Goal: Task Accomplishment & Management: Complete application form

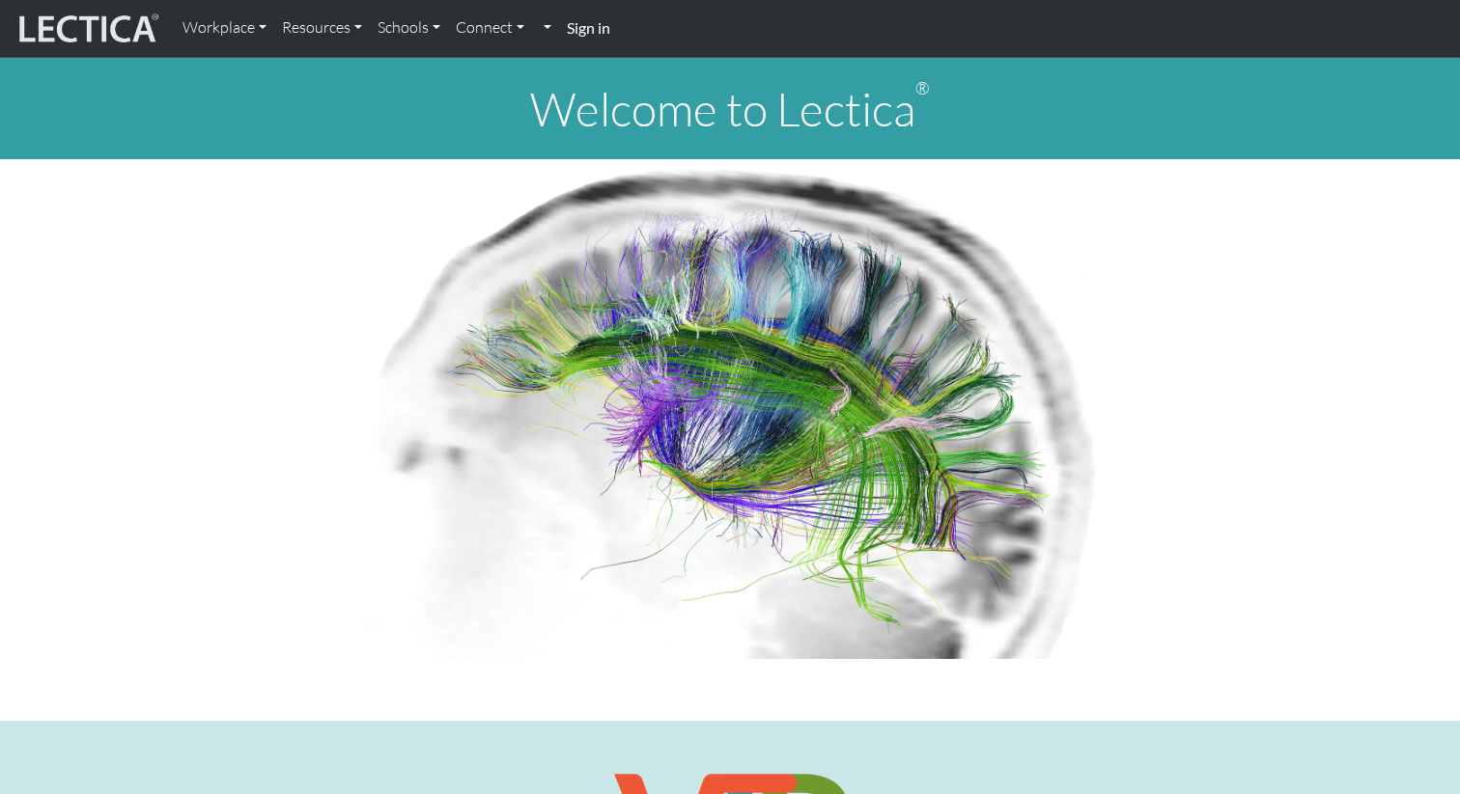
click at [593, 32] on strong "Sign in" at bounding box center [588, 27] width 43 height 18
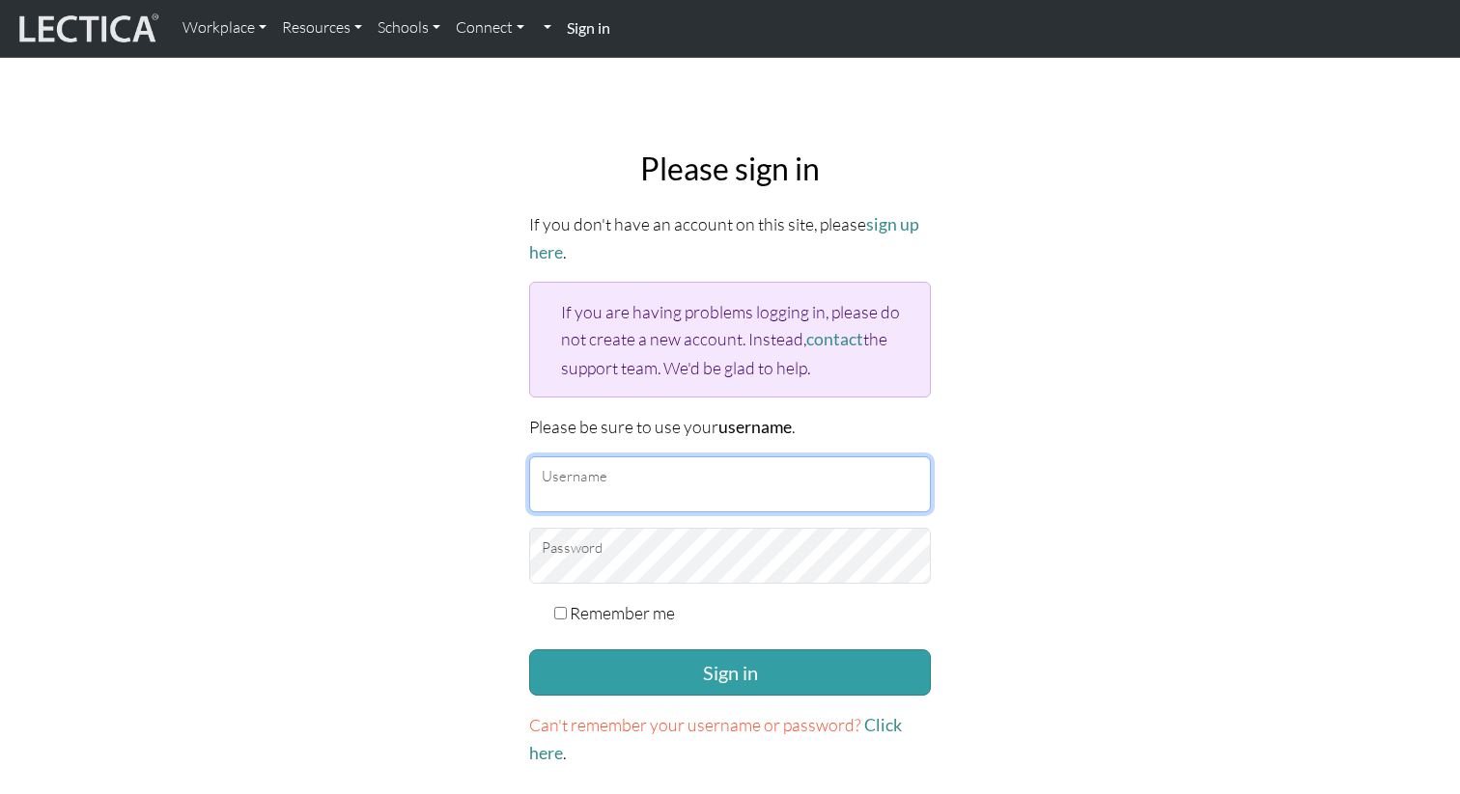
click at [599, 487] on input "Username" at bounding box center [730, 485] width 402 height 56
type input "alfonsow"
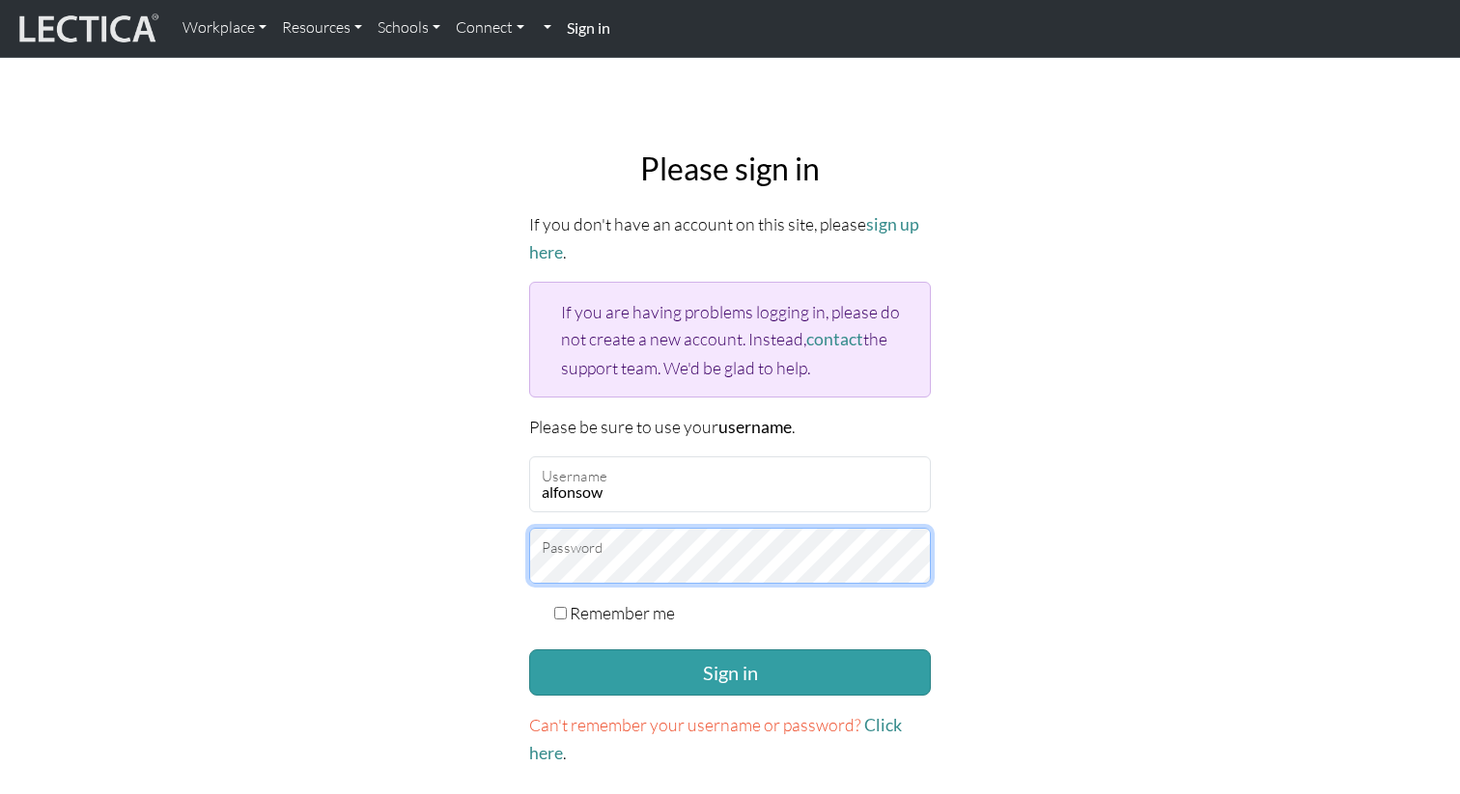
click at [529, 650] on button "Sign in" at bounding box center [730, 673] width 402 height 46
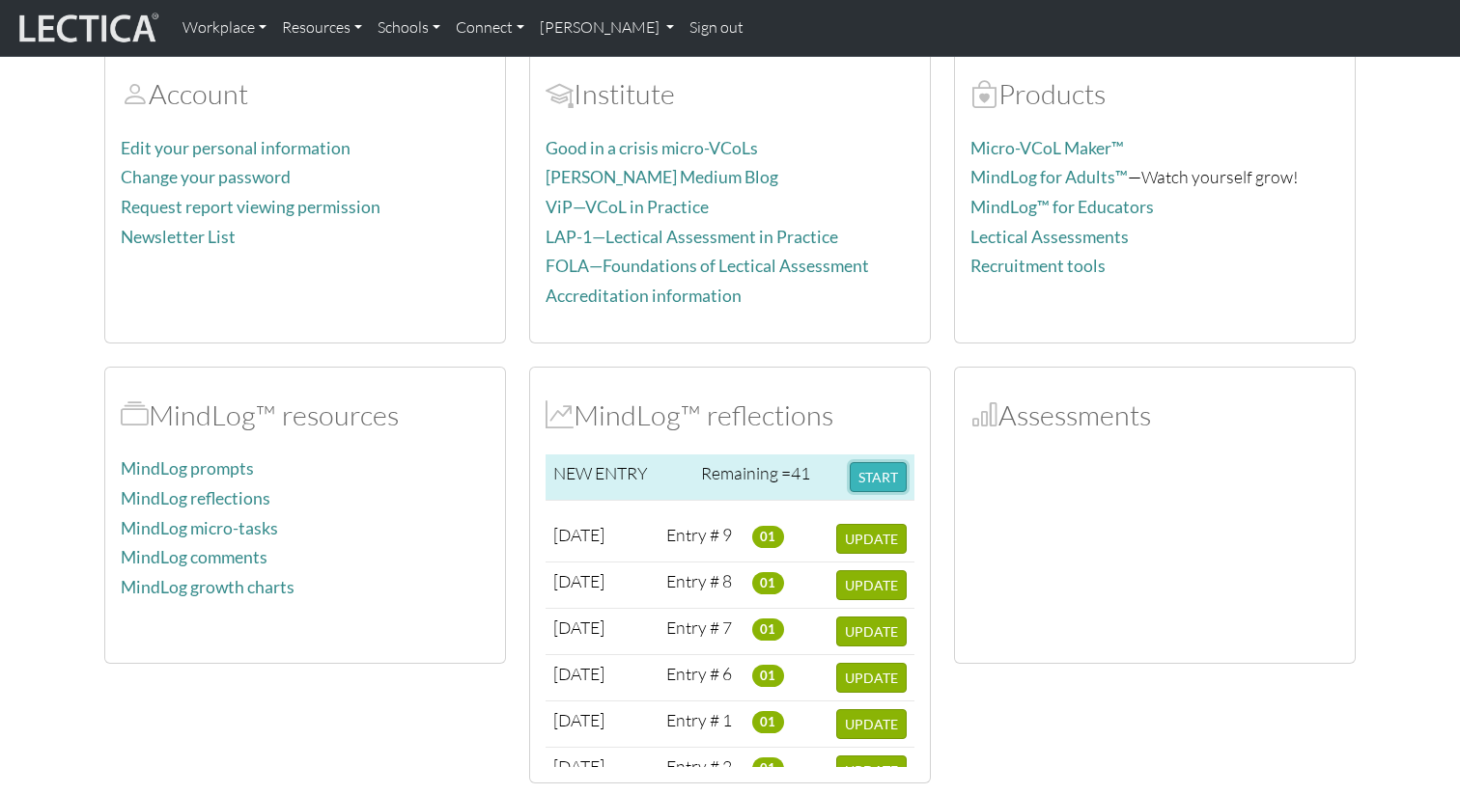
click at [867, 476] on button "START" at bounding box center [877, 477] width 57 height 30
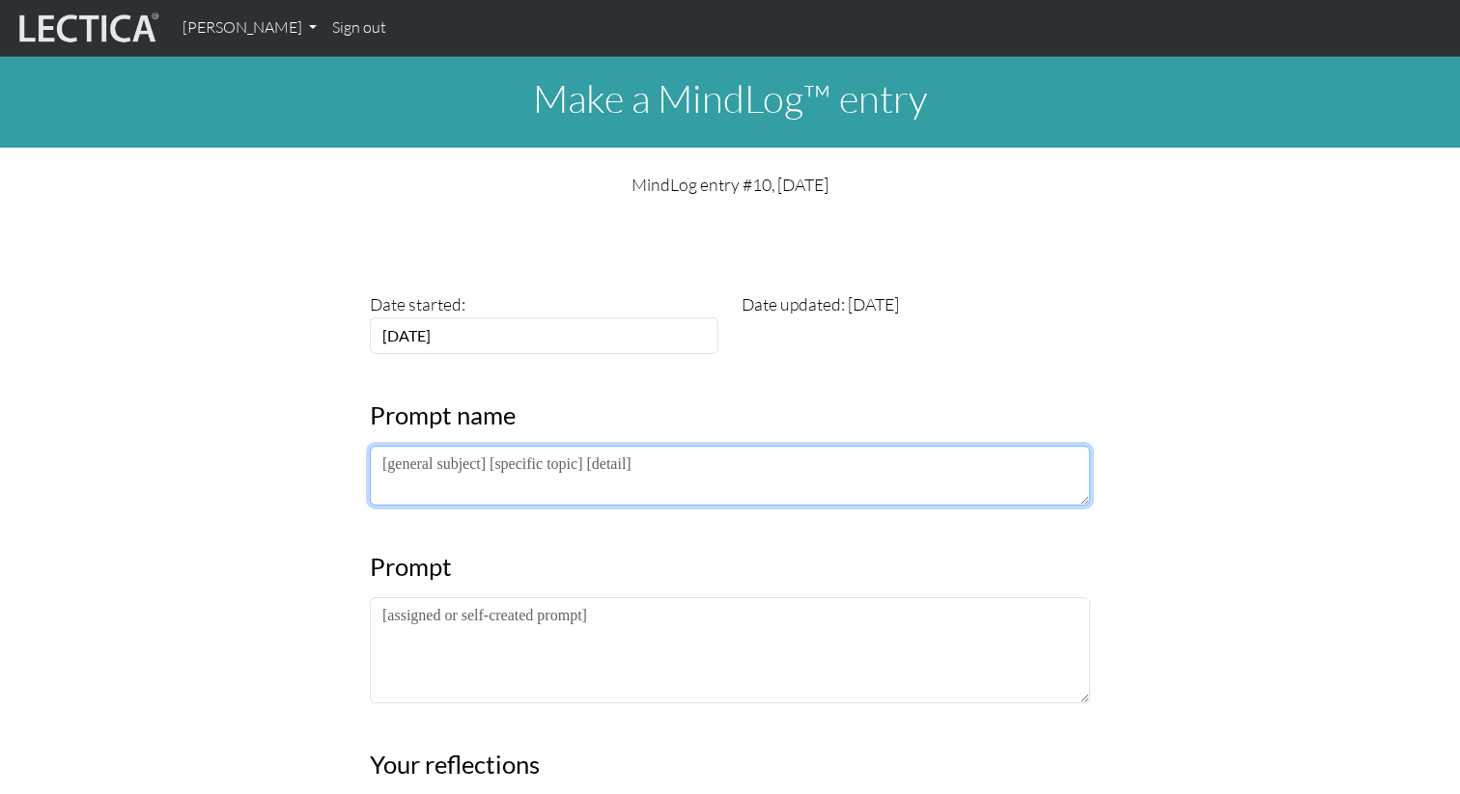
click at [535, 487] on textarea at bounding box center [730, 476] width 720 height 60
paste textarea "PM LDP 2025"
paste textarea "Extrospective: What I am noticing about the lectures/frameworks/practices is… I…"
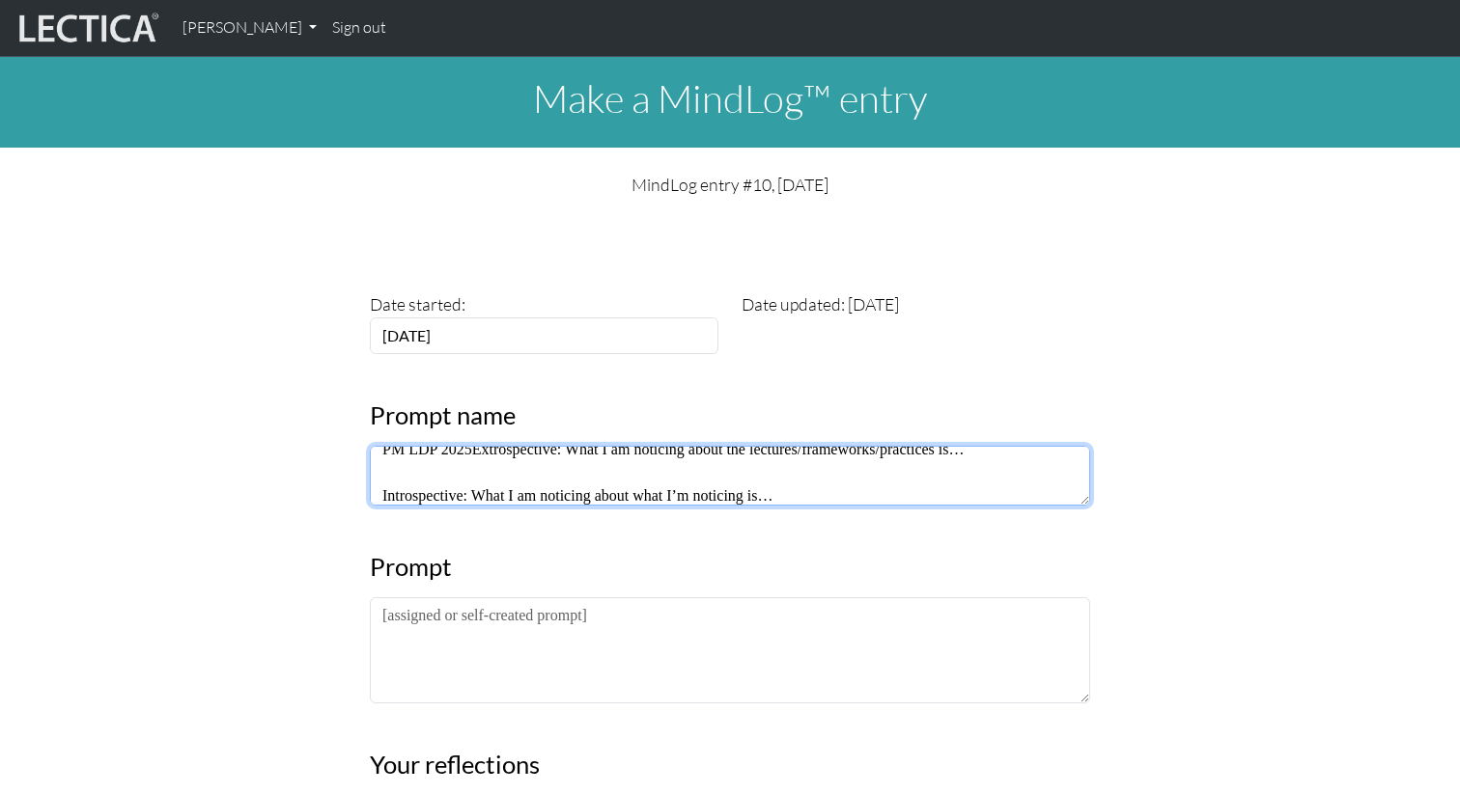
type textarea "PM LDP 2025"
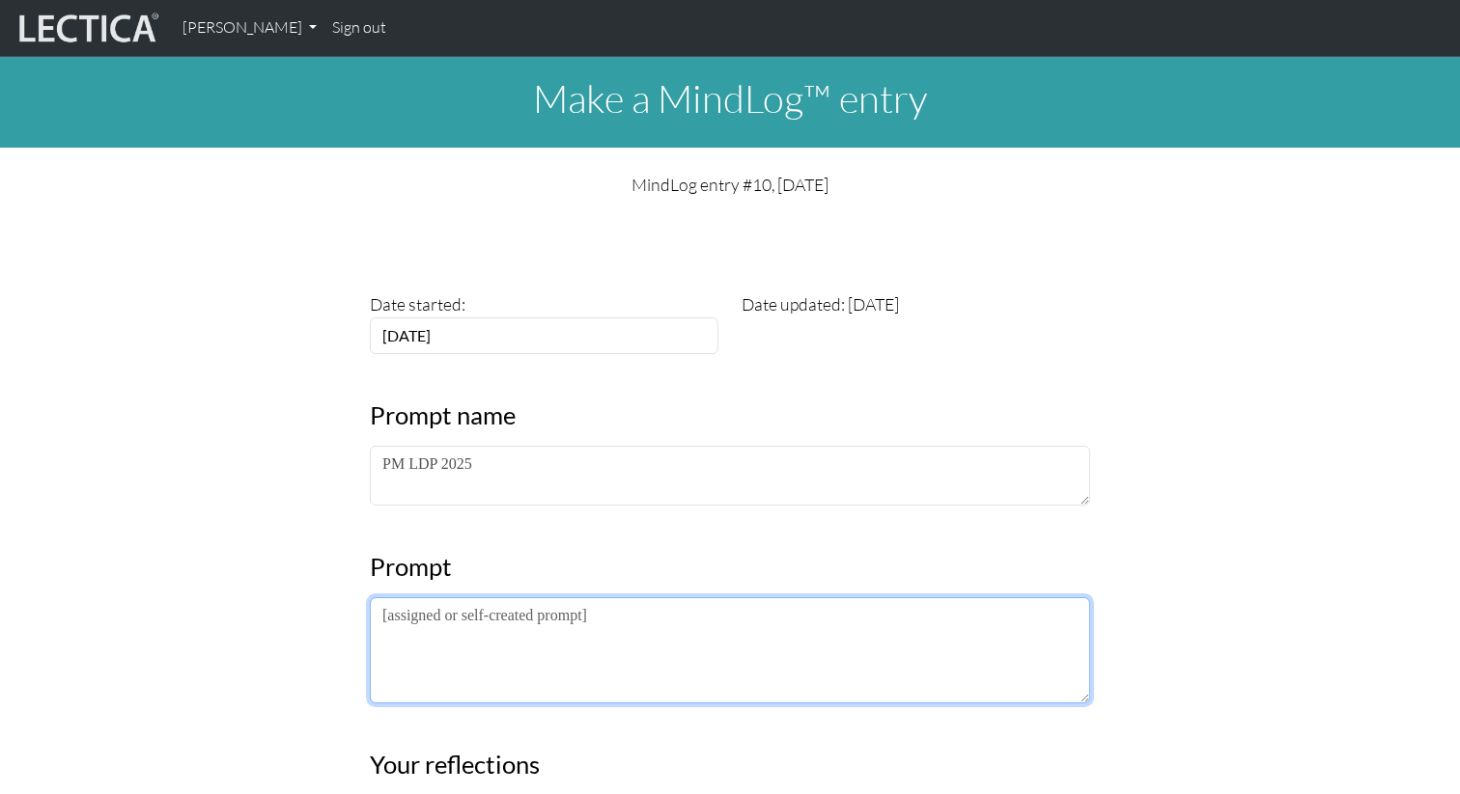
click at [448, 639] on textarea at bounding box center [730, 651] width 720 height 106
paste textarea "Extrospective: What I am noticing about the lectures/frameworks/practices is… I…"
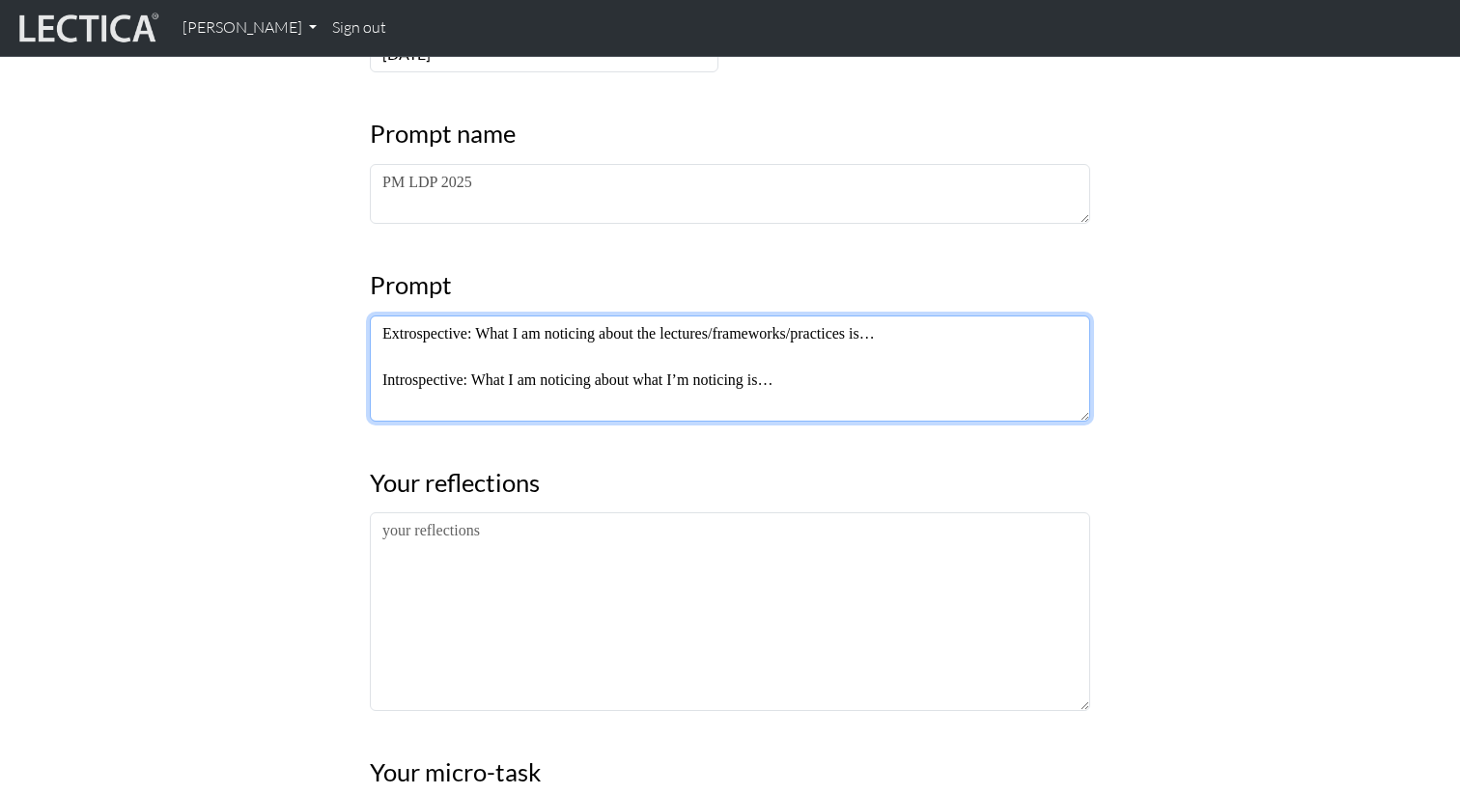
scroll to position [403, 0]
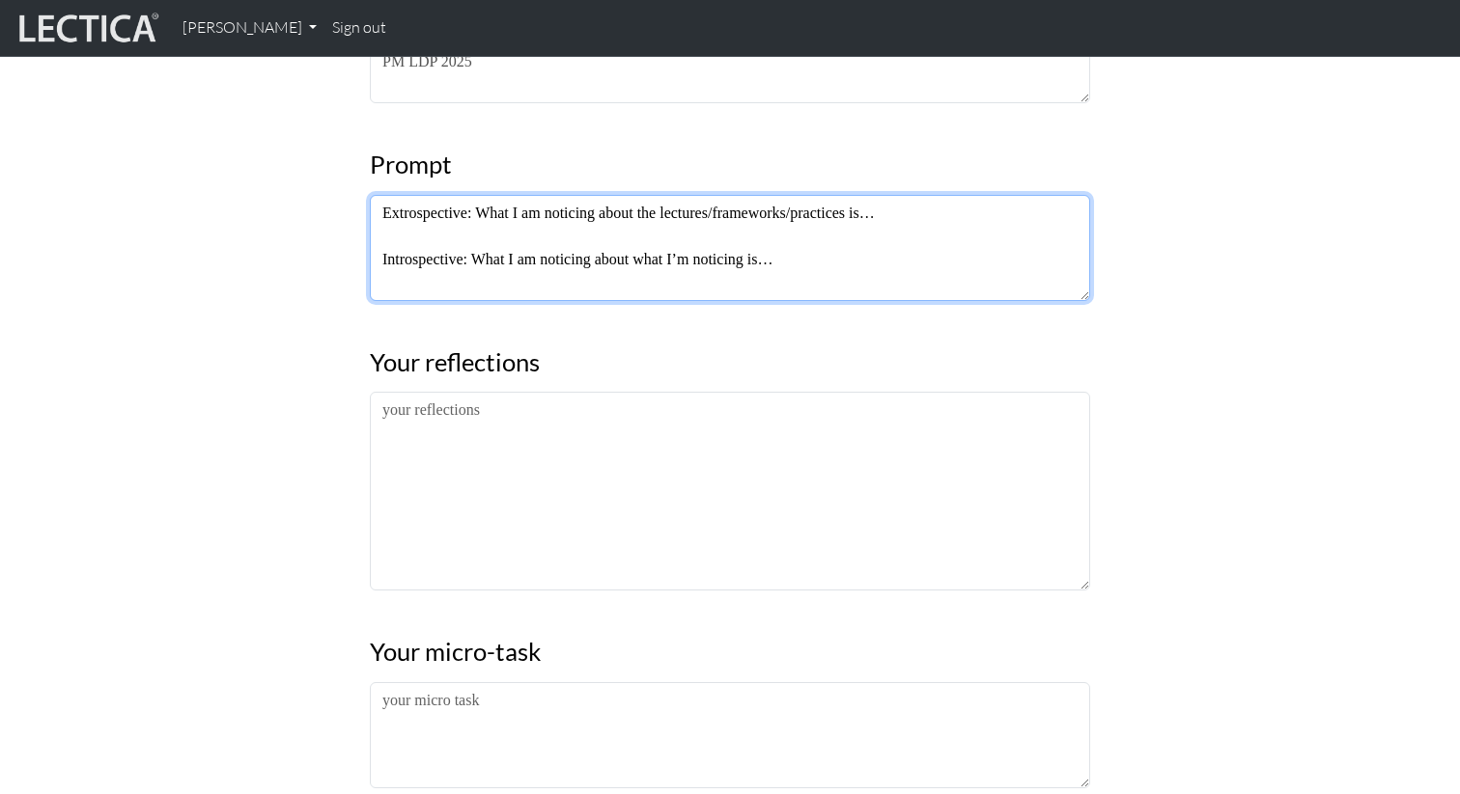
type textarea "Extrospective: What I am noticing about the lectures/frameworks/practices is… I…"
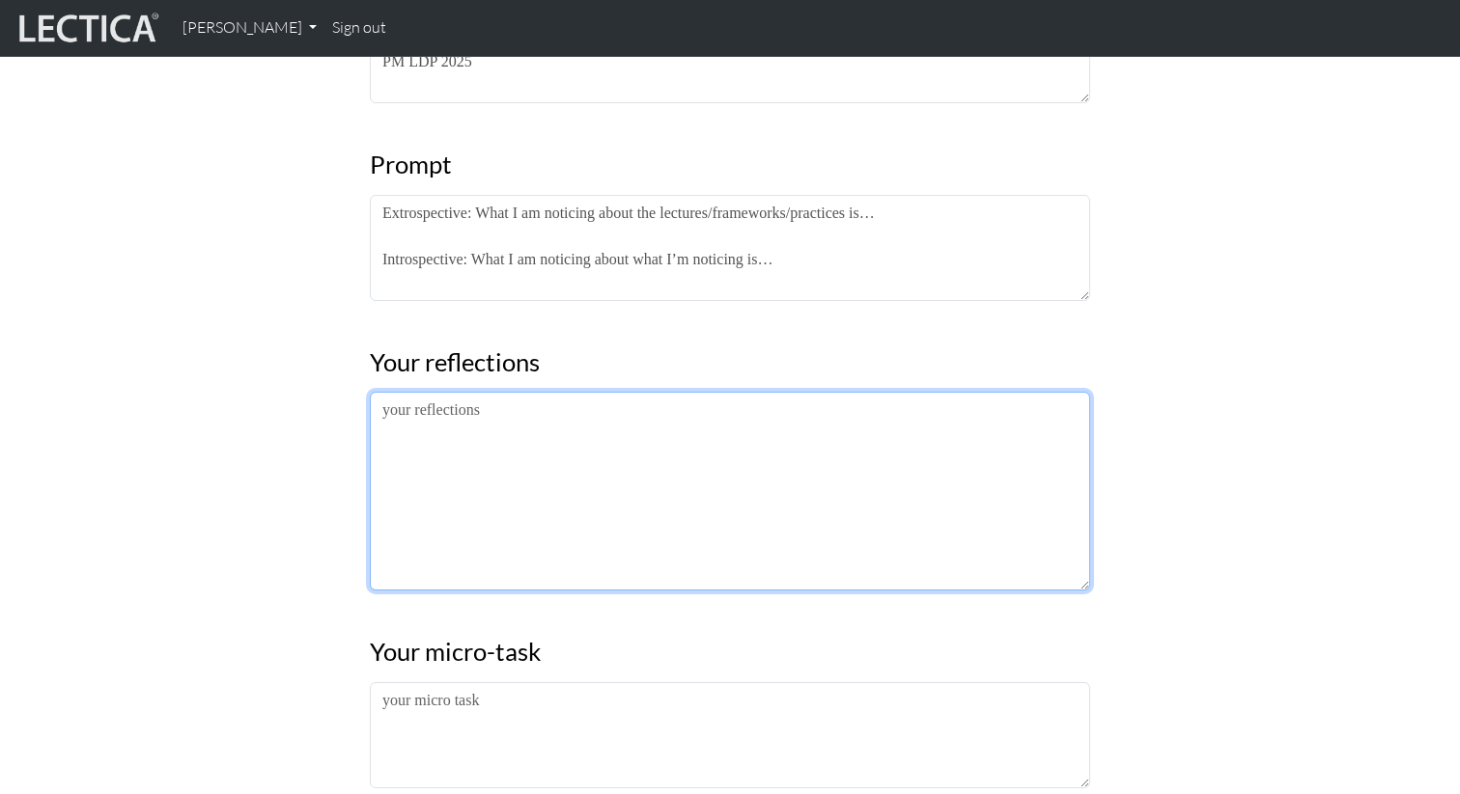
click at [487, 492] on textarea at bounding box center [730, 491] width 720 height 199
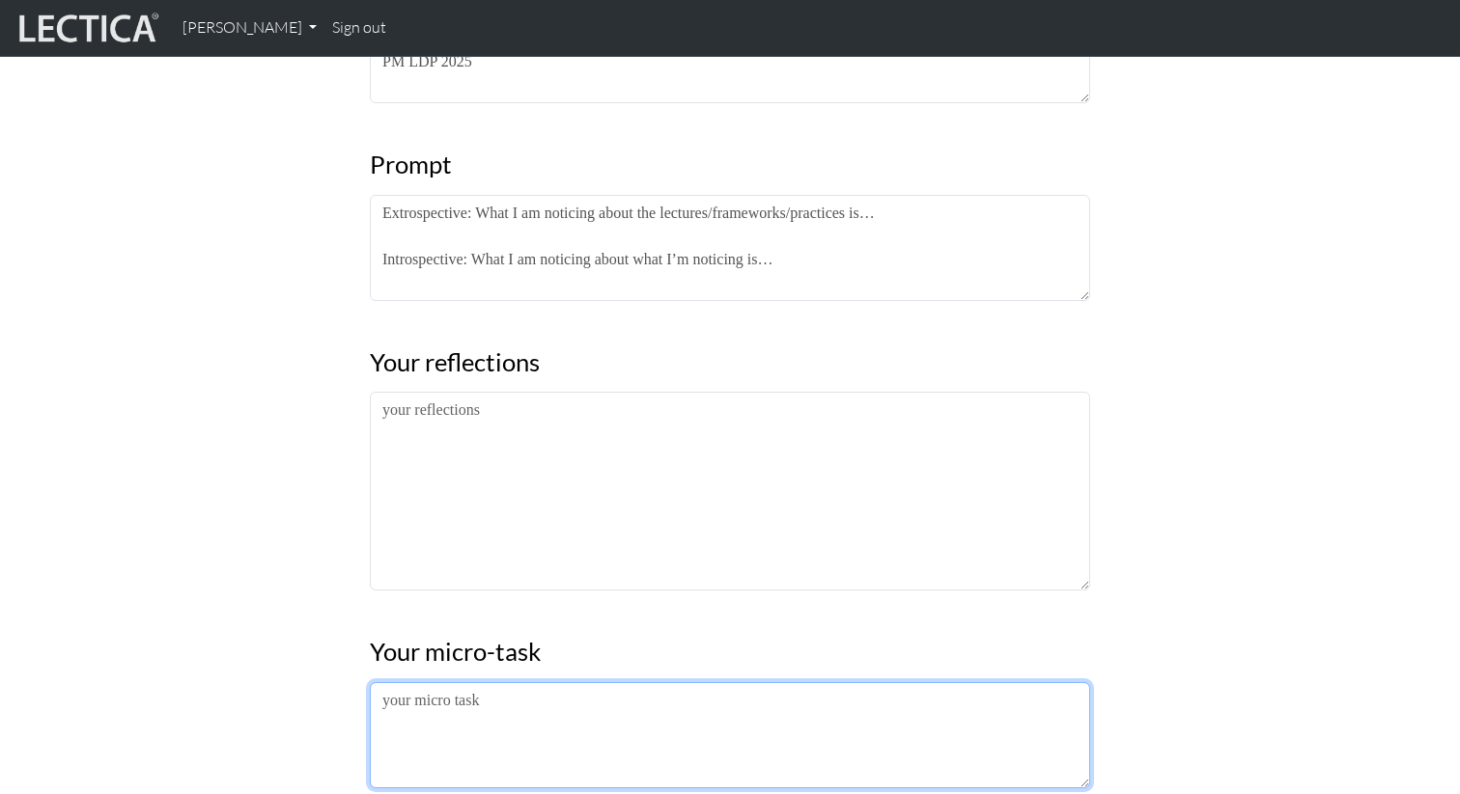
click at [430, 729] on textarea at bounding box center [730, 735] width 720 height 106
type textarea "Appealing to values"
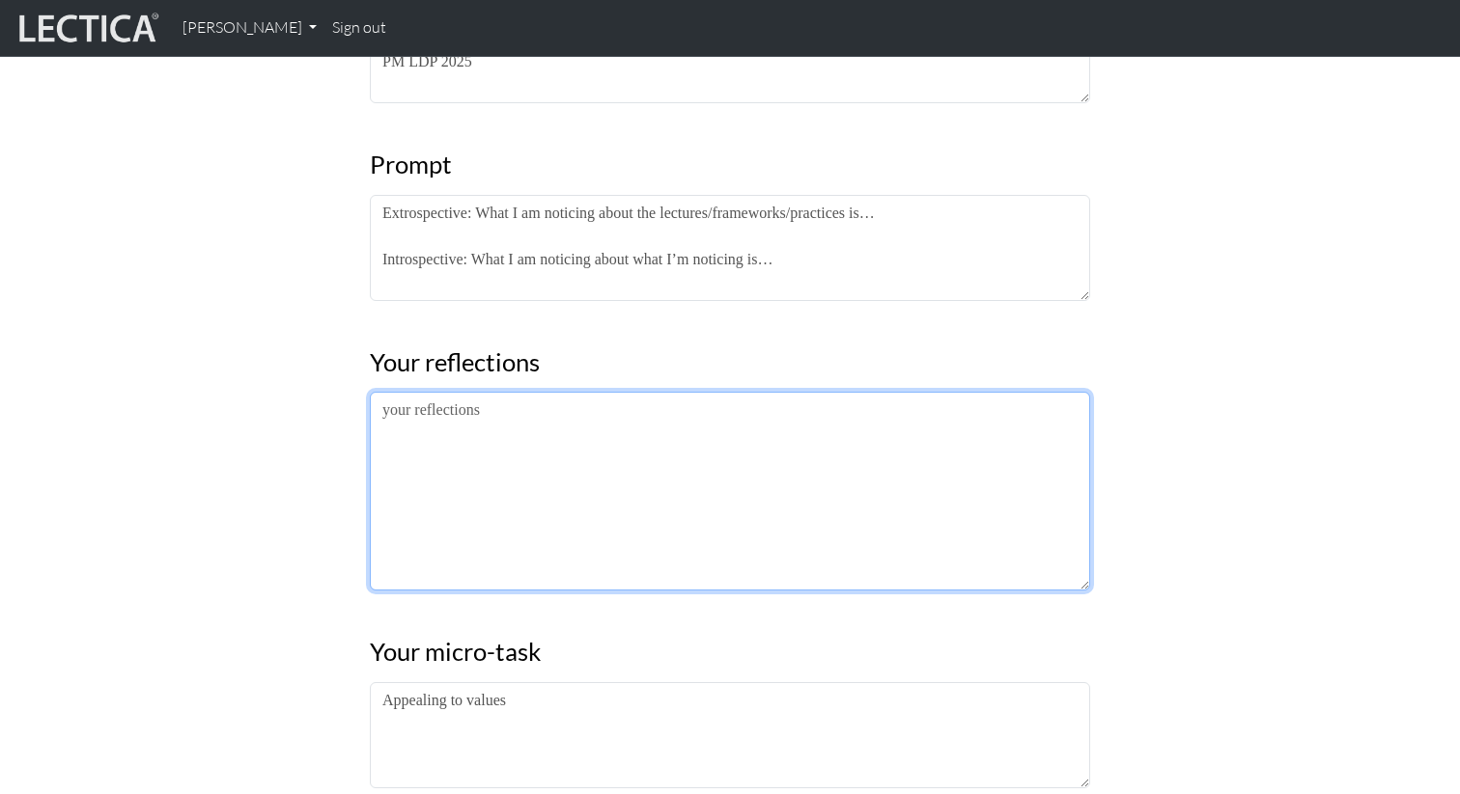
click at [513, 479] on textarea at bounding box center [730, 491] width 720 height 199
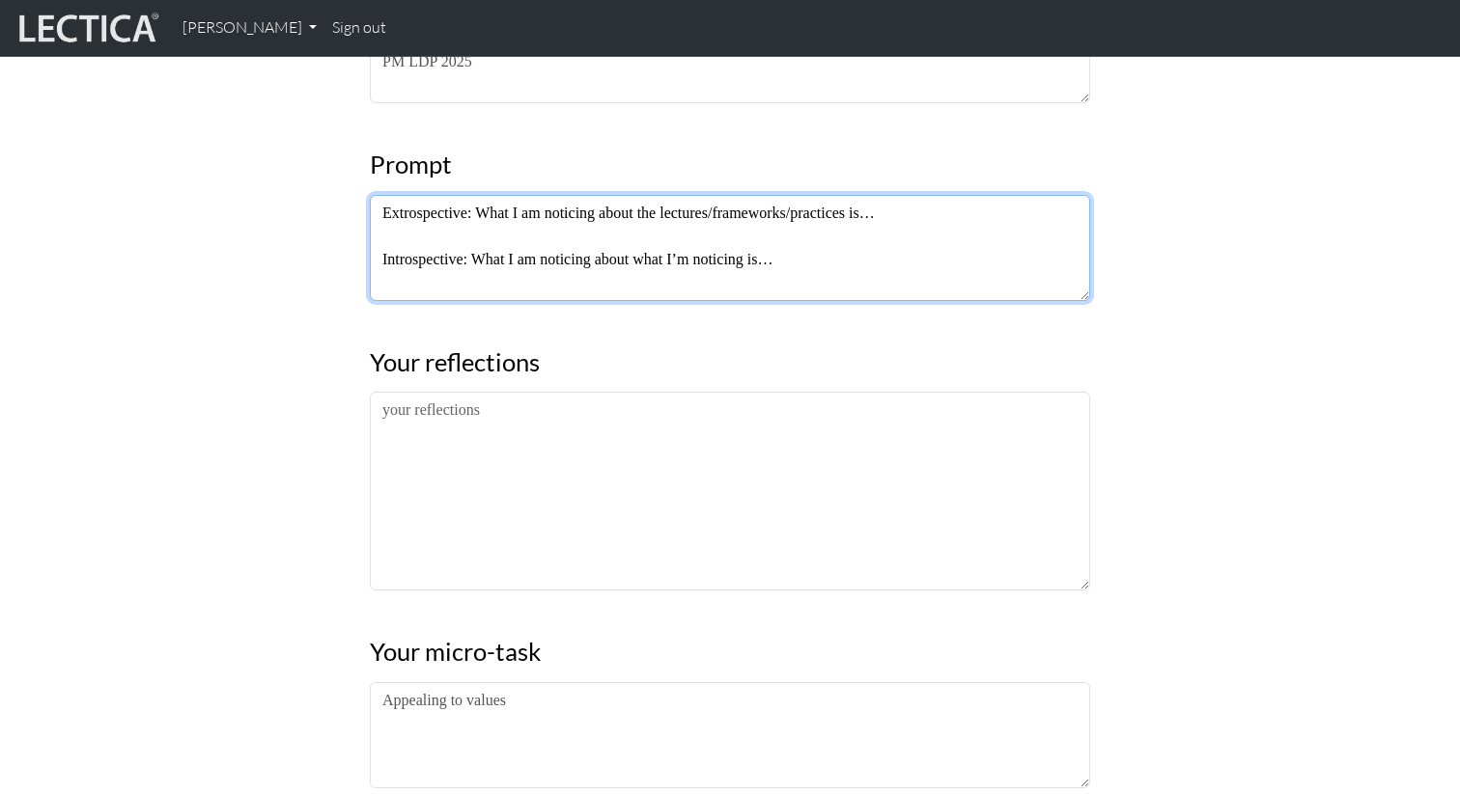
click at [441, 220] on textarea "Extrospective: What I am noticing about the lectures/frameworks/practices is… I…" at bounding box center [730, 248] width 720 height 106
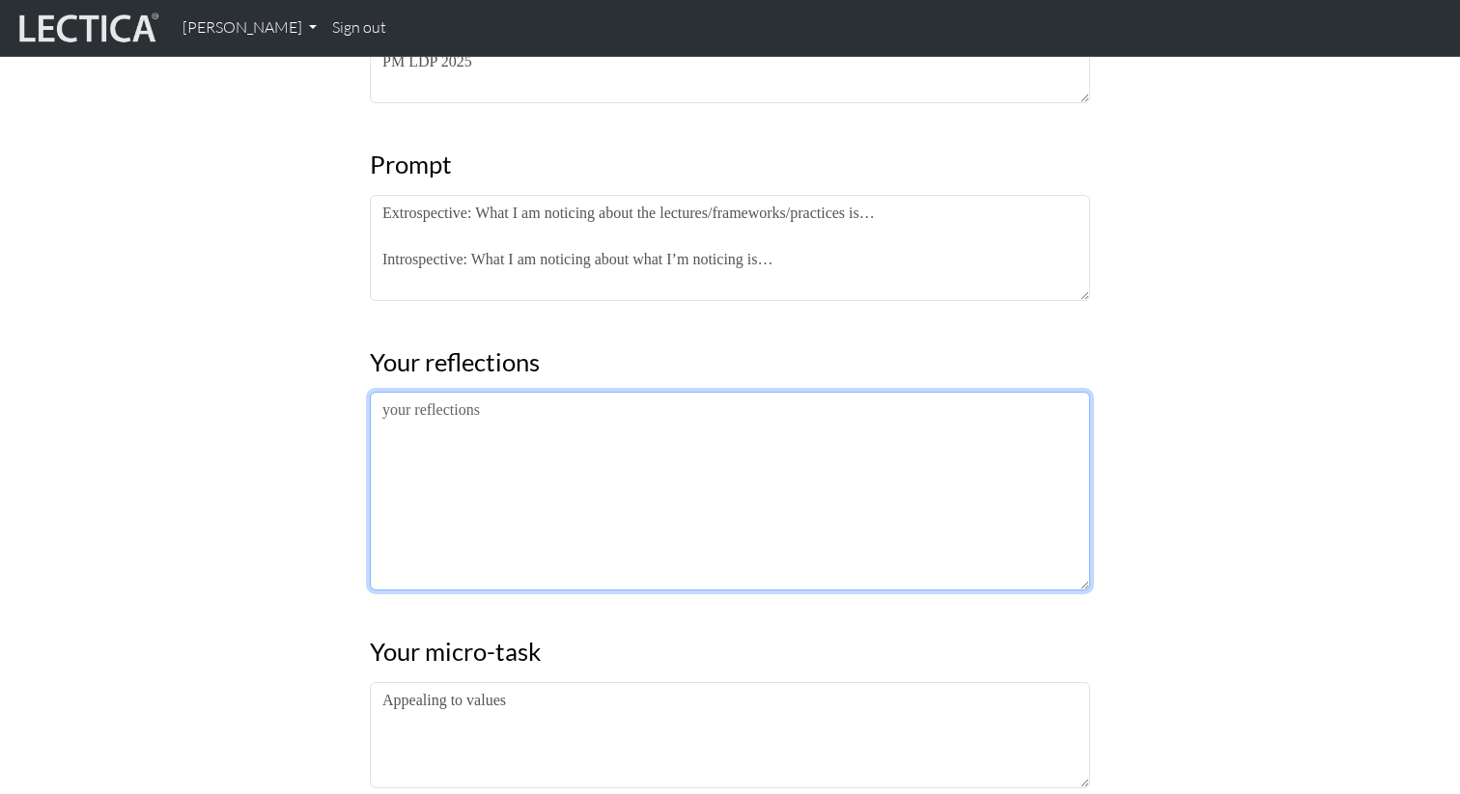
click at [427, 452] on textarea at bounding box center [730, 491] width 720 height 199
paste textarea "Extrospective"
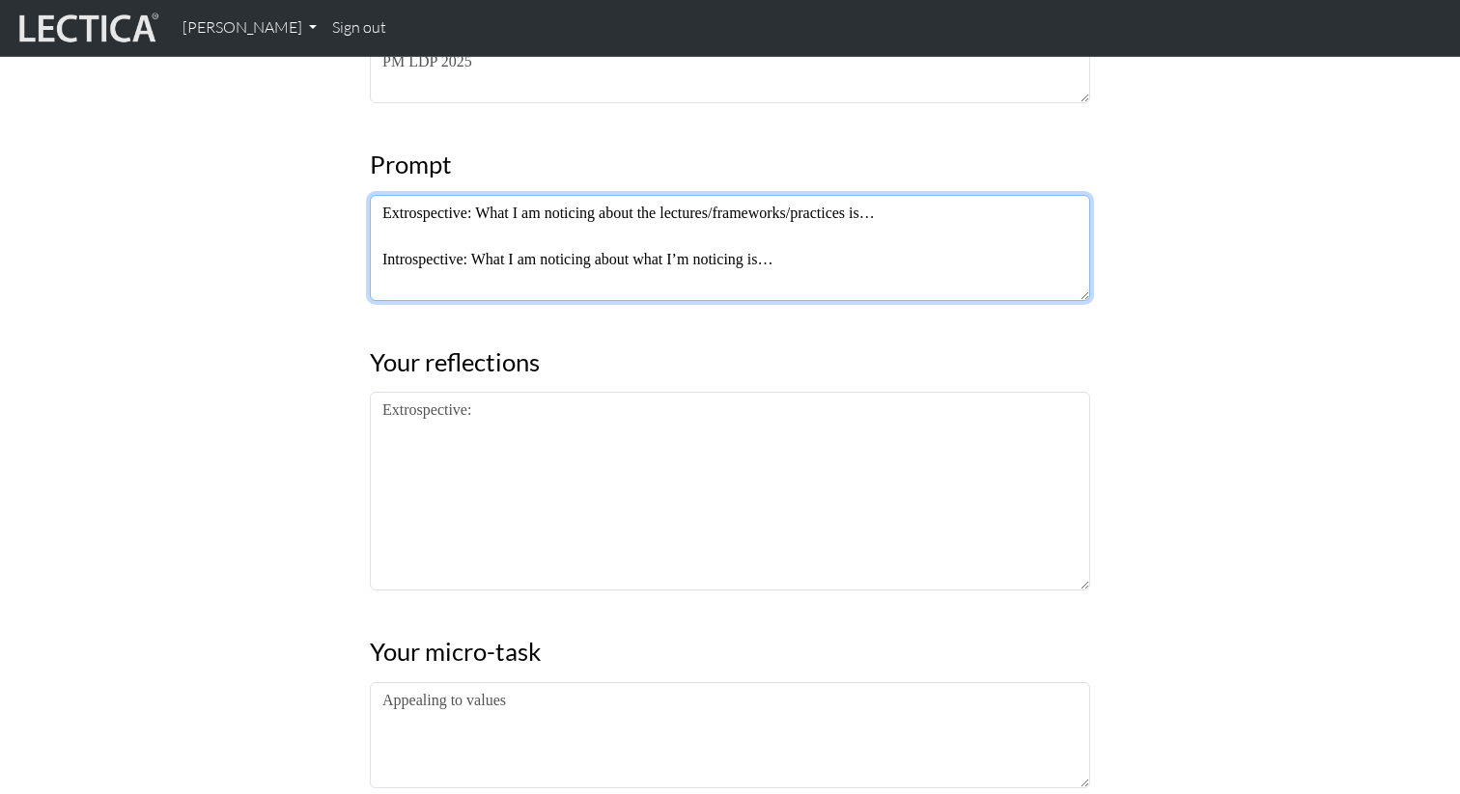
drag, startPoint x: 432, startPoint y: 257, endPoint x: 338, endPoint y: 257, distance: 93.6
click at [338, 257] on div "Date started: [DATE] Date updated: [DATE] Prompt name PM LDP 2025 Prompt Extros…" at bounding box center [730, 485] width 1274 height 1257
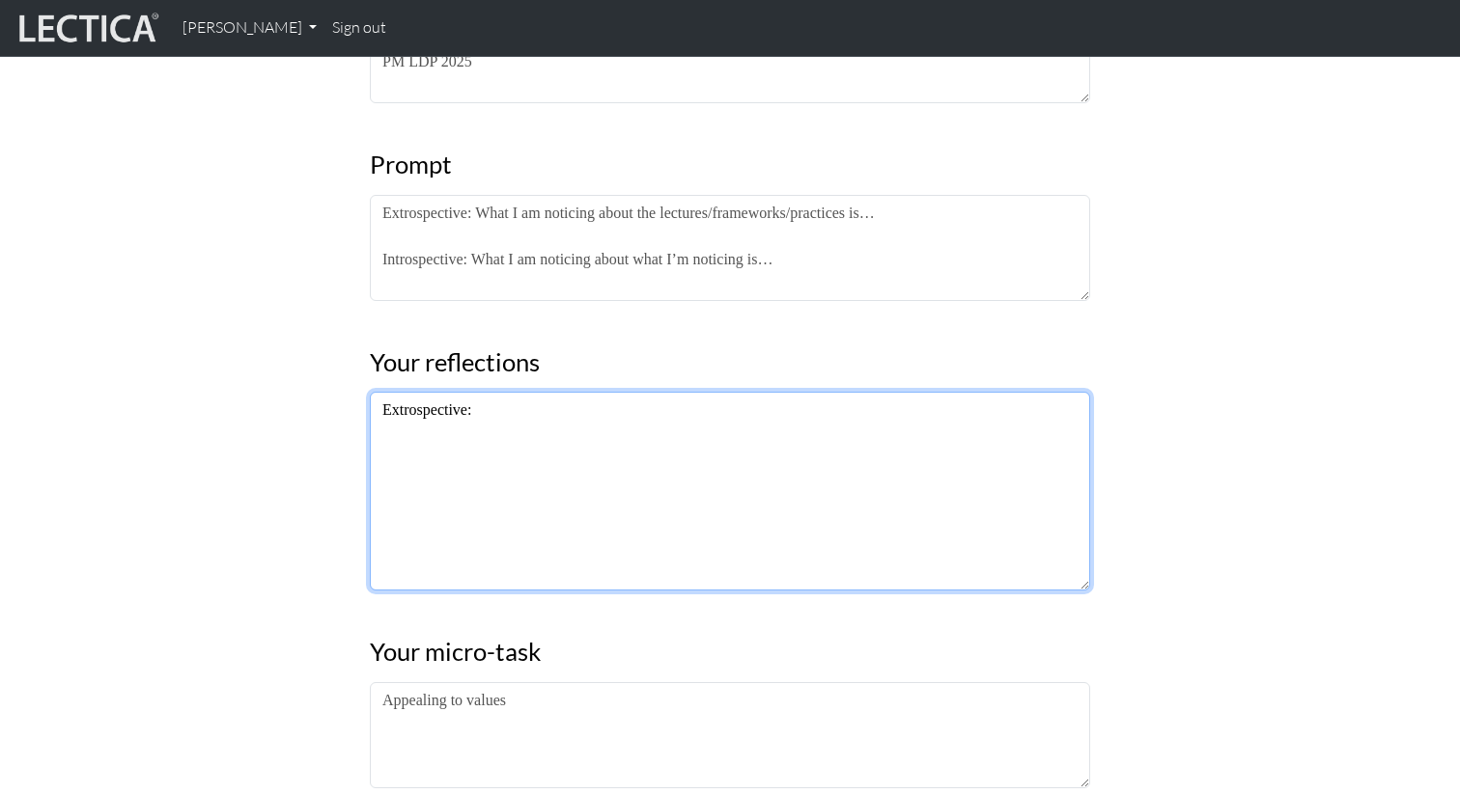
click at [436, 475] on textarea "Extrospective:" at bounding box center [730, 491] width 720 height 199
paste textarea "Introspective:"
type textarea "Extrospective: Introspective:"
